Goal: Task Accomplishment & Management: Manage account settings

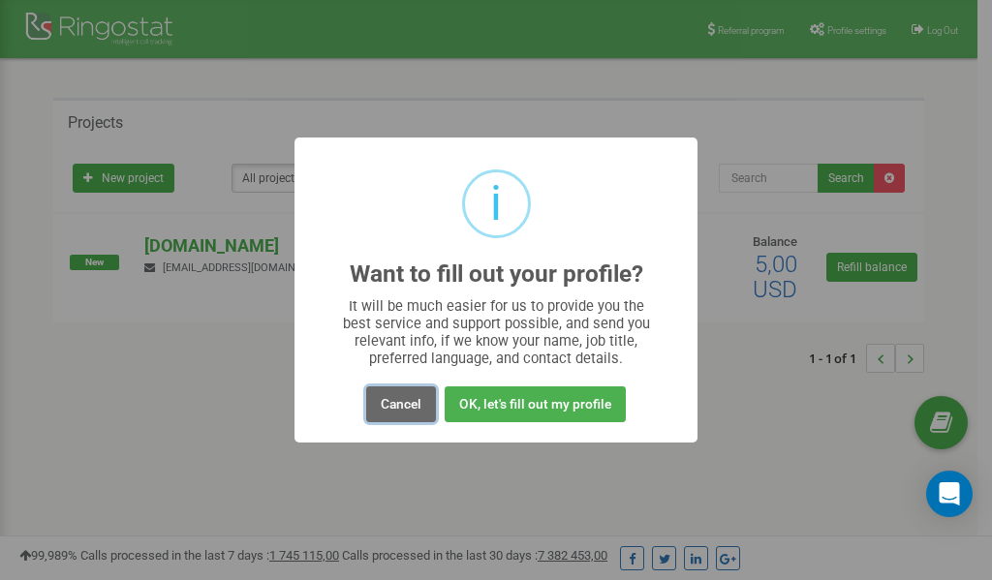
click at [391, 408] on button "Cancel" at bounding box center [401, 405] width 70 height 36
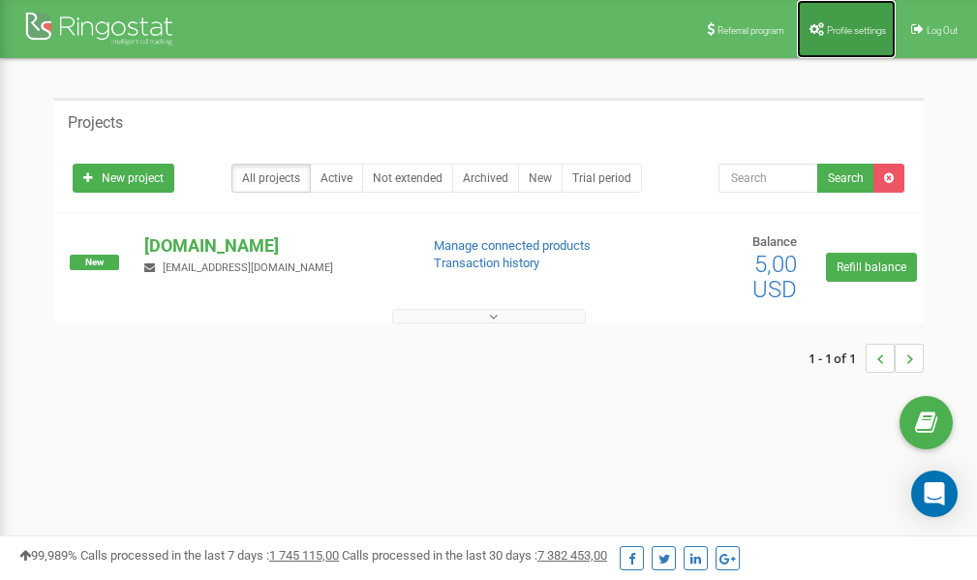
click at [836, 28] on span "Profile settings" at bounding box center [856, 30] width 59 height 11
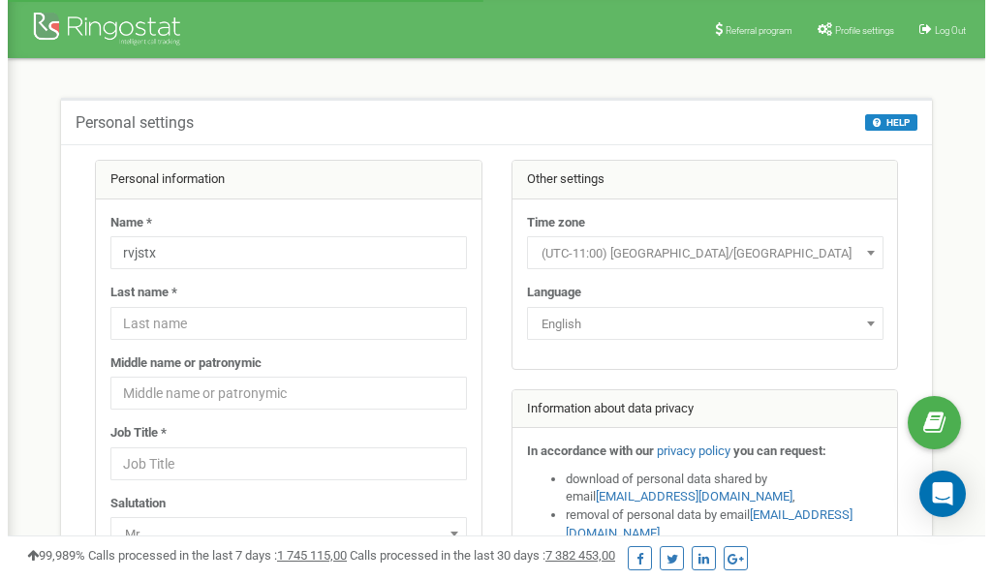
scroll to position [97, 0]
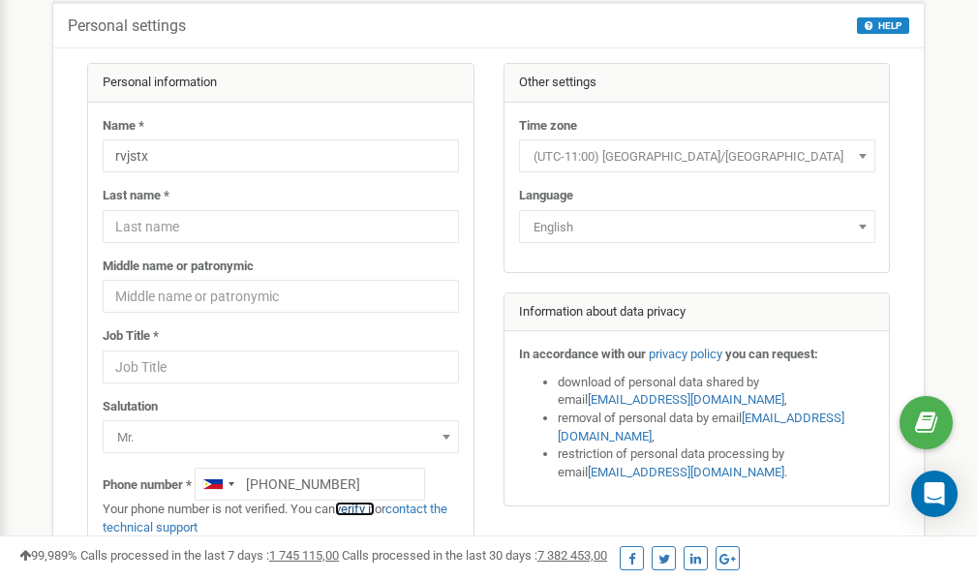
click at [366, 508] on link "verify it" at bounding box center [355, 509] width 40 height 15
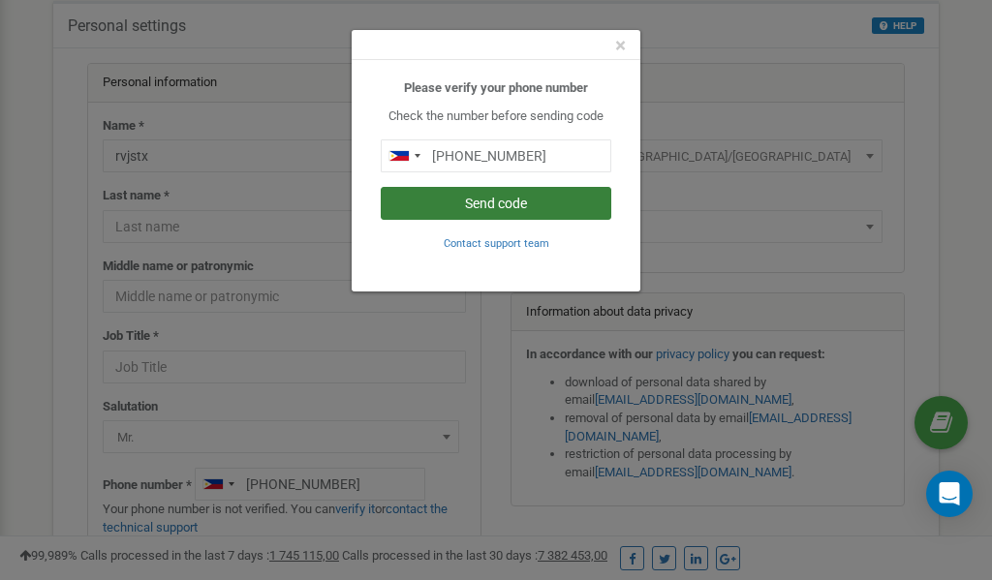
click at [486, 203] on button "Send code" at bounding box center [496, 203] width 231 height 33
